Goal: Information Seeking & Learning: Learn about a topic

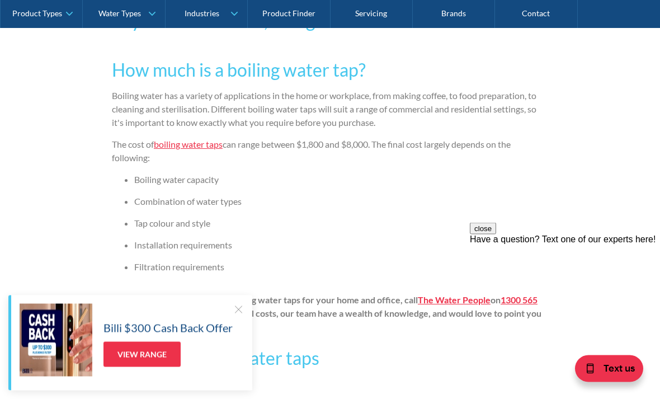
scroll to position [702, 0]
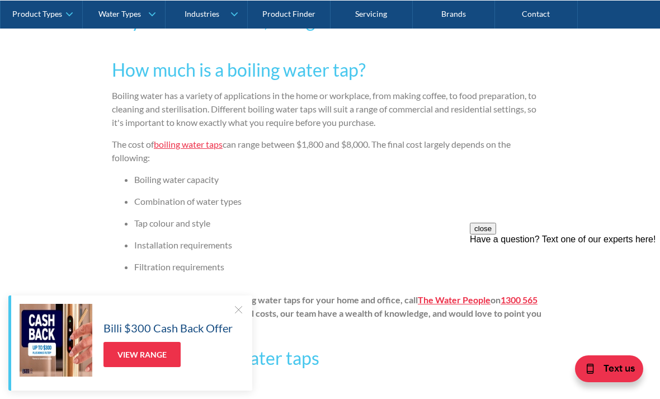
click at [241, 315] on div at bounding box center [238, 309] width 11 height 11
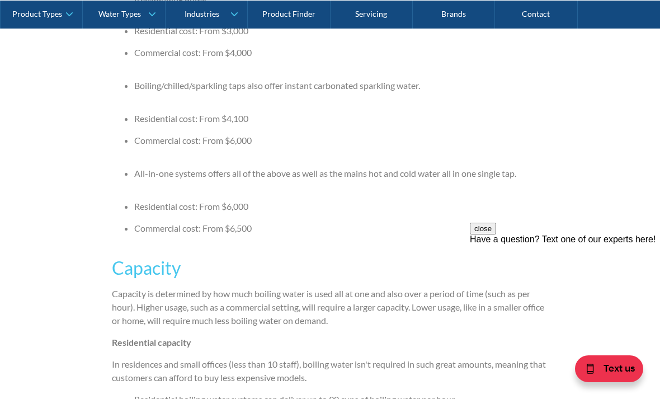
scroll to position [1784, 0]
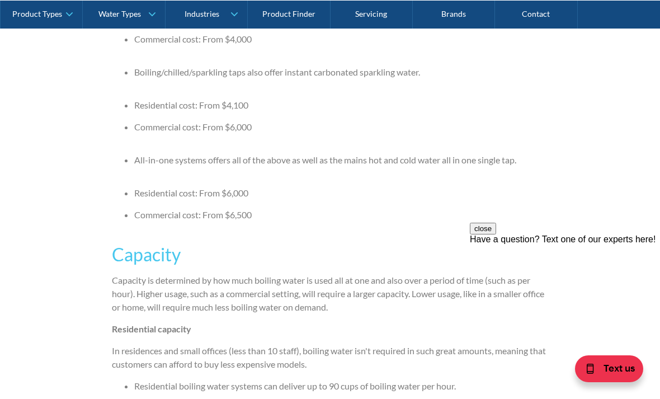
click at [77, 240] on div "Filtered Water Taps By The Water People The Water People May 7, 2019 6 minute r…" at bounding box center [330, 121] width 660 height 3371
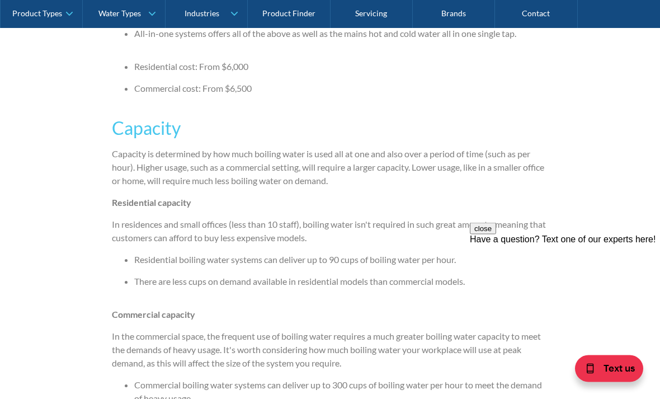
scroll to position [1939, 0]
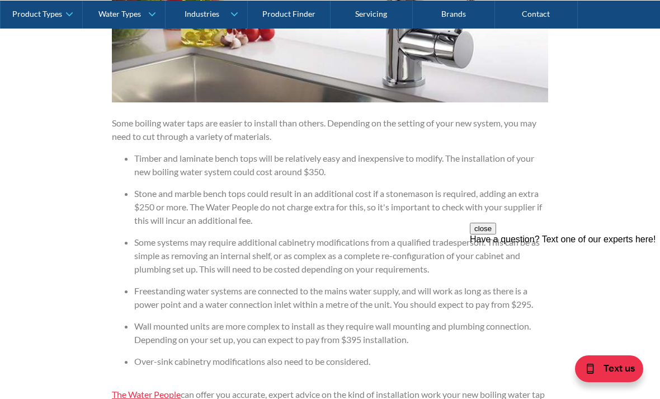
scroll to position [2821, 0]
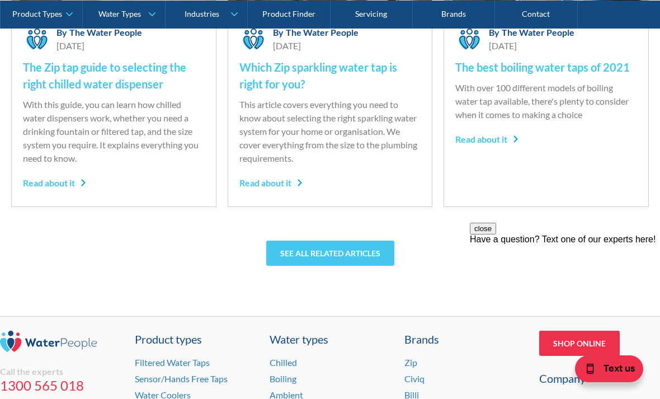
scroll to position [3775, 0]
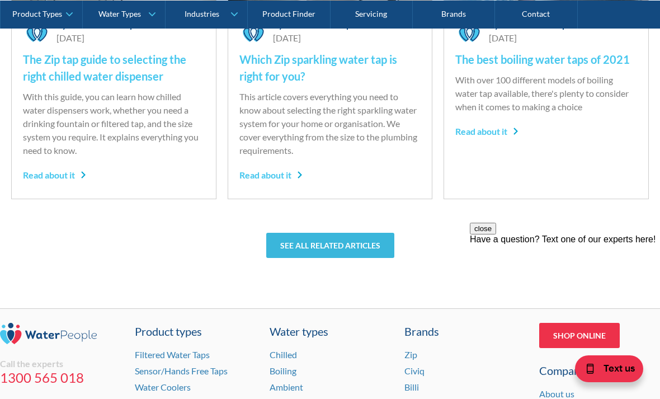
click at [346, 252] on link "See all related articles" at bounding box center [330, 245] width 128 height 25
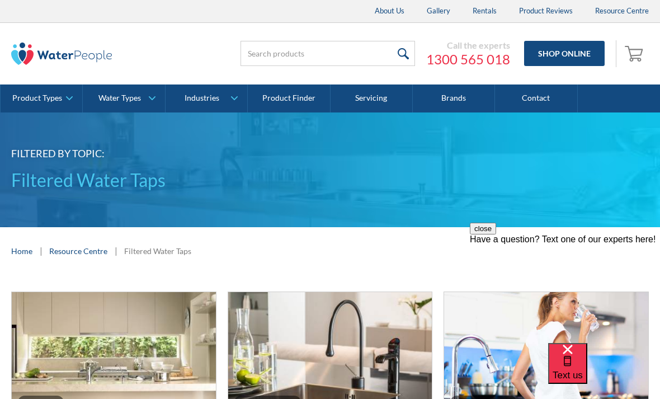
click at [607, 240] on div "close Have a question? Text one of our experts here!" at bounding box center [565, 290] width 190 height 134
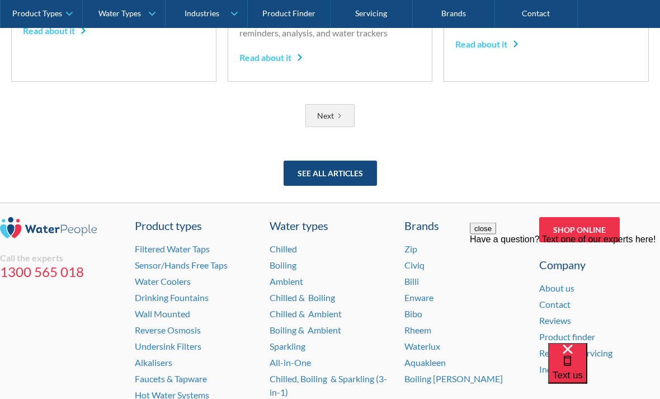
scroll to position [1168, 0]
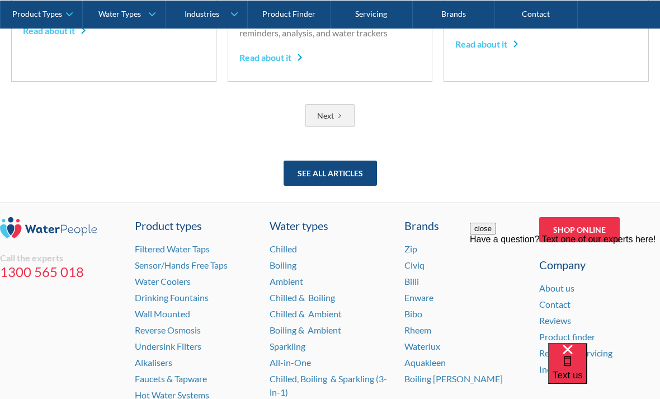
click at [331, 110] on div "Next" at bounding box center [325, 116] width 17 height 12
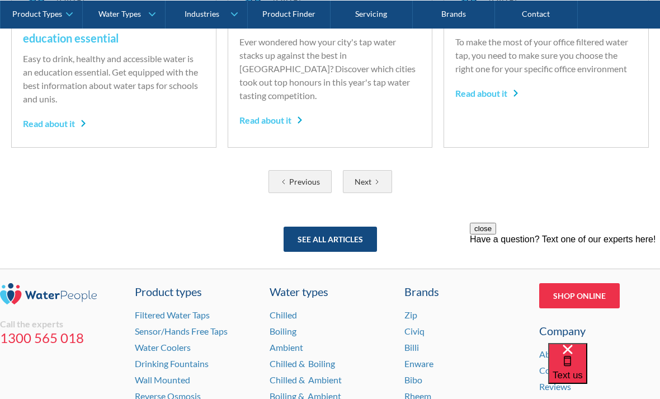
scroll to position [1104, 0]
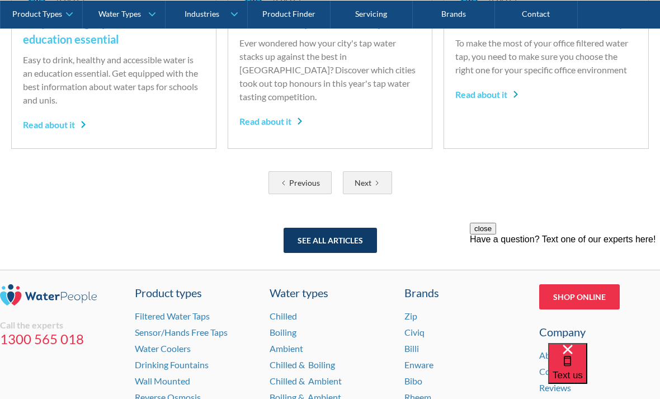
click at [353, 243] on link "See all articles" at bounding box center [329, 240] width 93 height 25
